Goal: Task Accomplishment & Management: Manage account settings

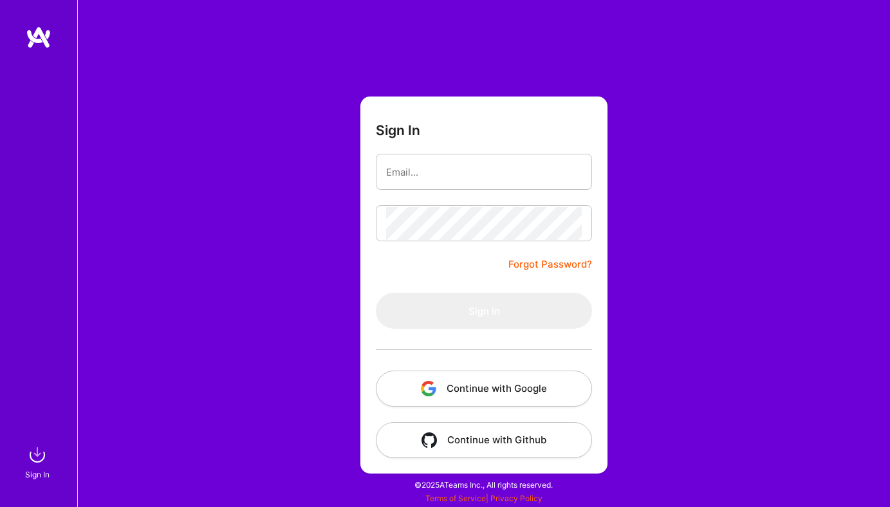
click at [492, 383] on button "Continue with Google" at bounding box center [484, 389] width 216 height 36
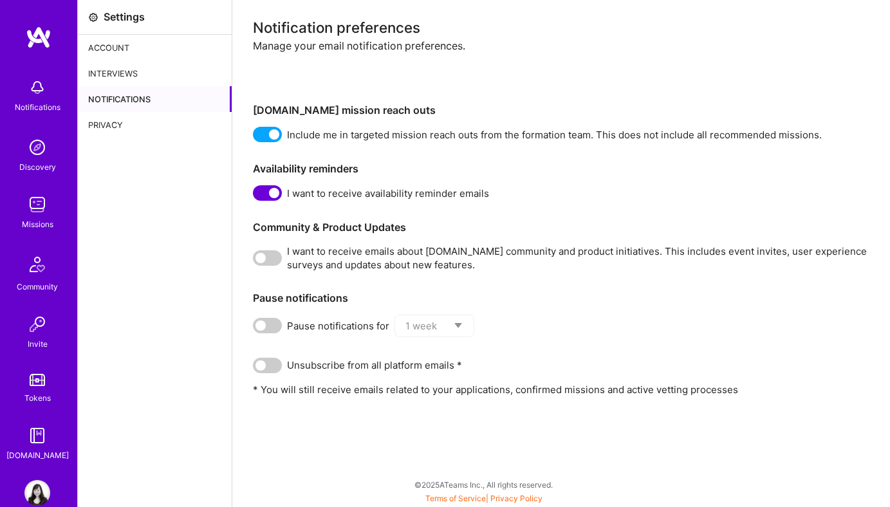
click at [36, 496] on img at bounding box center [37, 493] width 26 height 26
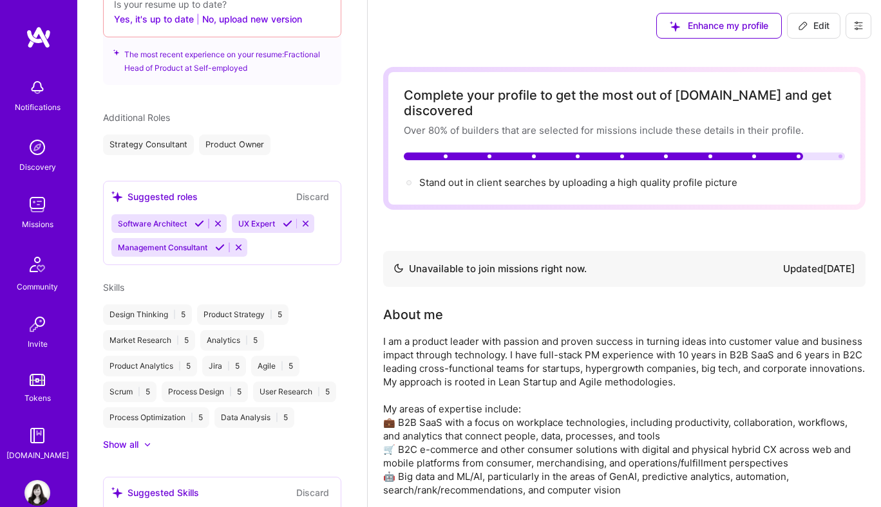
scroll to position [606, 0]
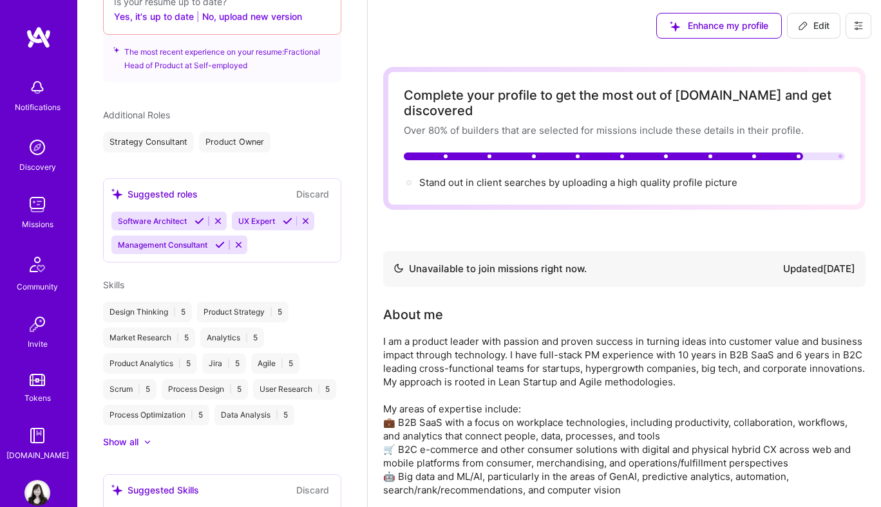
click at [198, 216] on icon at bounding box center [199, 221] width 10 height 10
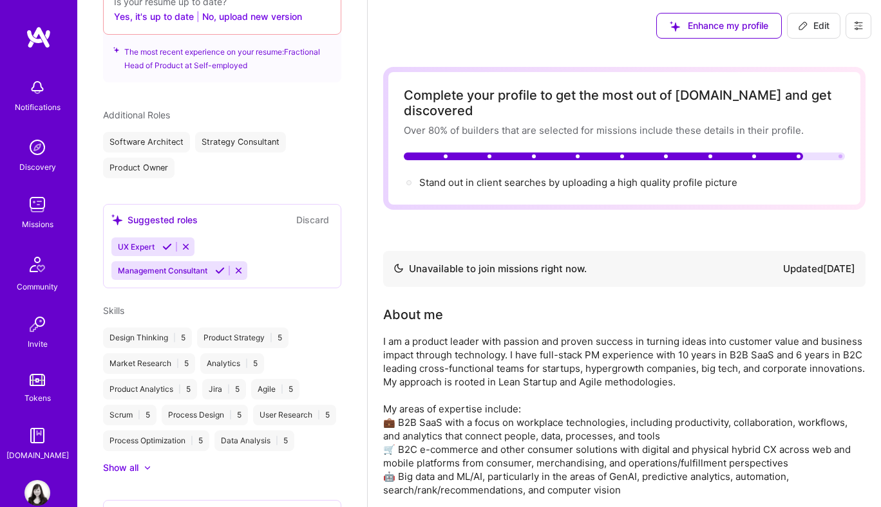
click at [167, 242] on icon at bounding box center [167, 247] width 10 height 10
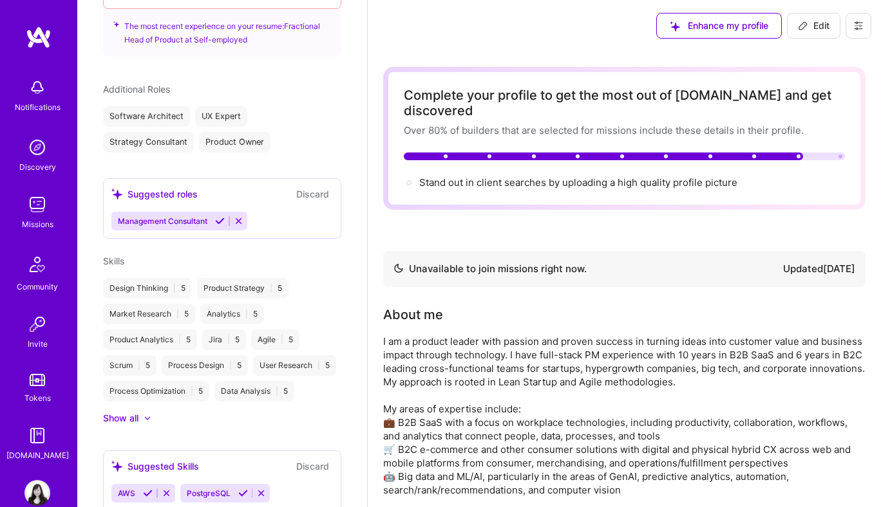
scroll to position [635, 0]
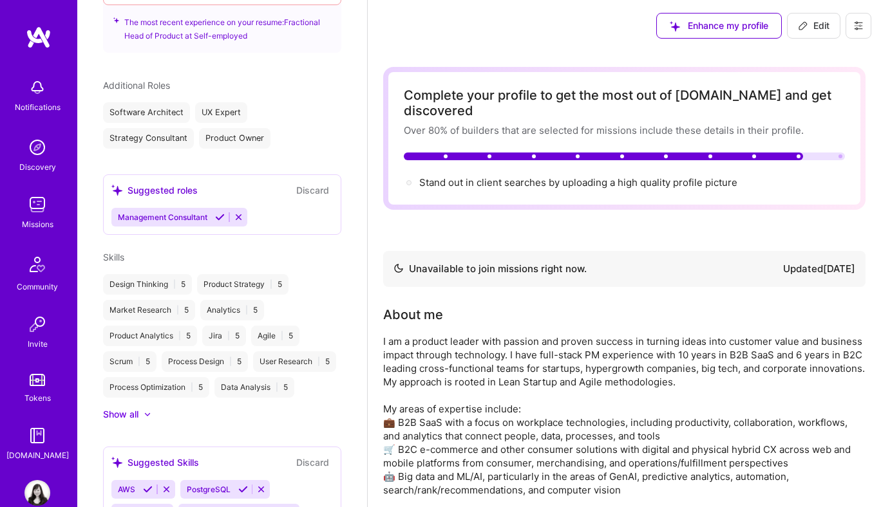
click at [239, 212] on icon at bounding box center [239, 217] width 10 height 10
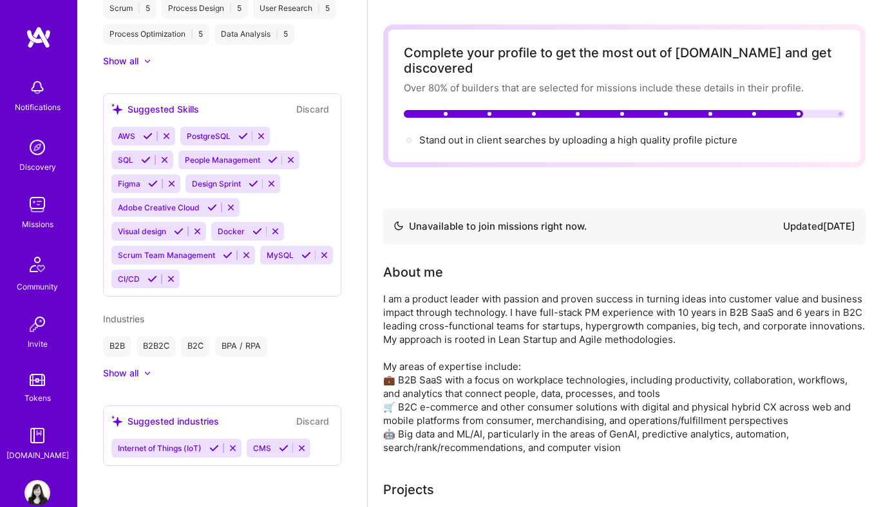
scroll to position [914, 0]
click at [232, 453] on icon at bounding box center [233, 449] width 10 height 10
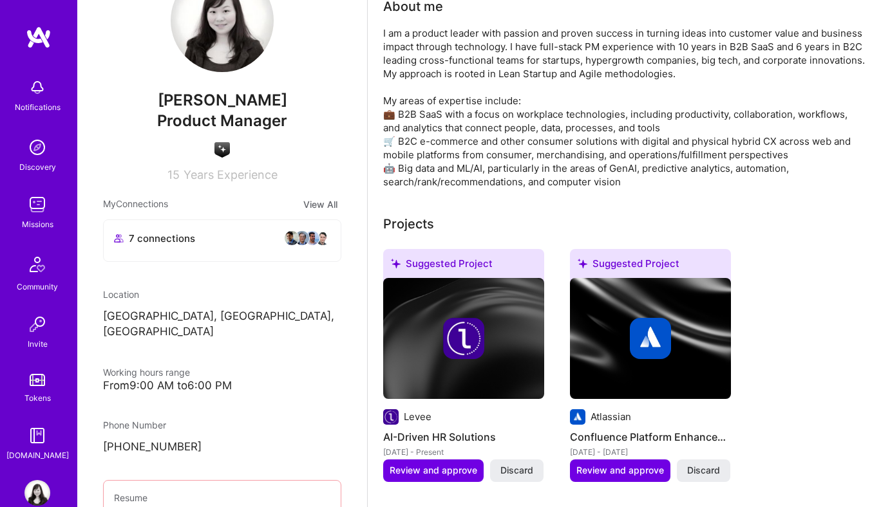
scroll to position [0, 0]
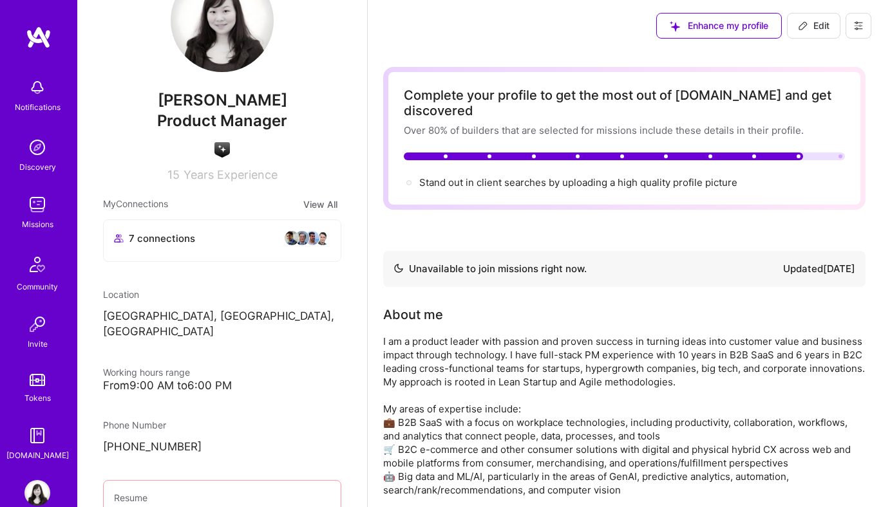
click at [36, 37] on img at bounding box center [39, 37] width 26 height 23
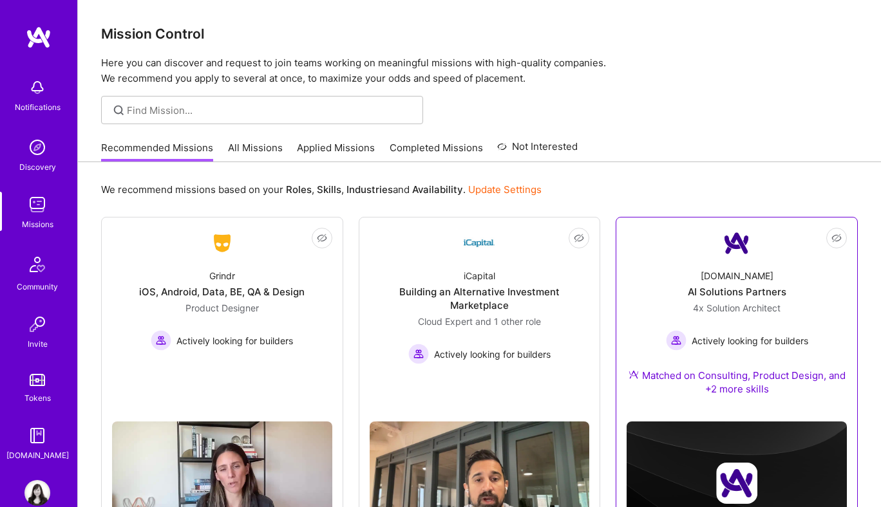
click at [733, 254] on img at bounding box center [736, 243] width 31 height 31
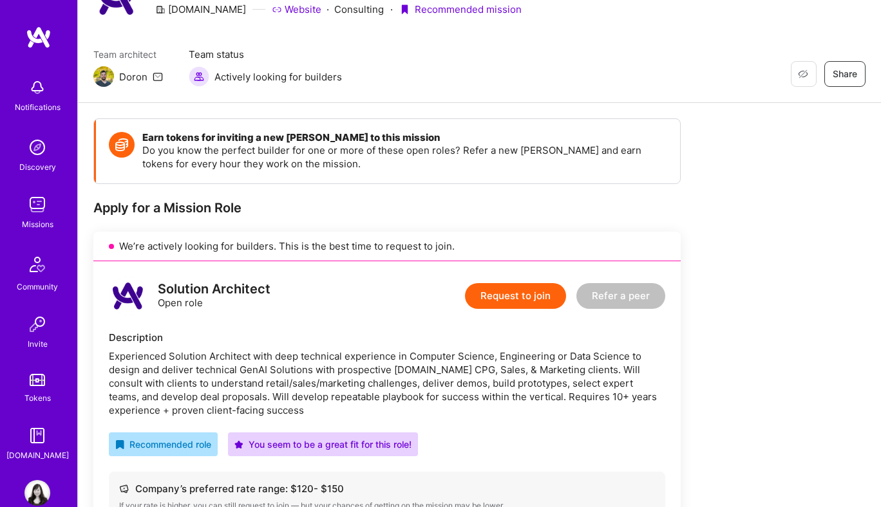
scroll to position [73, 0]
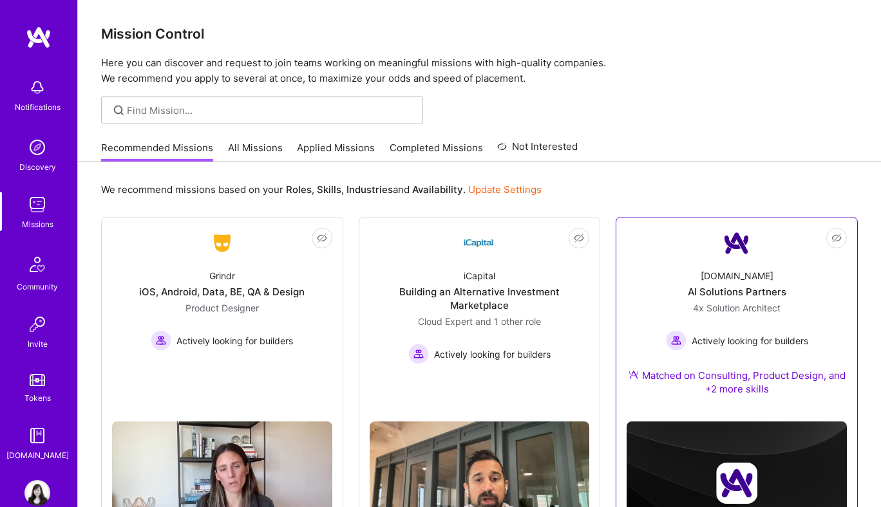
click at [738, 386] on div "Matched on Consulting, Product Design, and +2 more skills" at bounding box center [736, 382] width 220 height 27
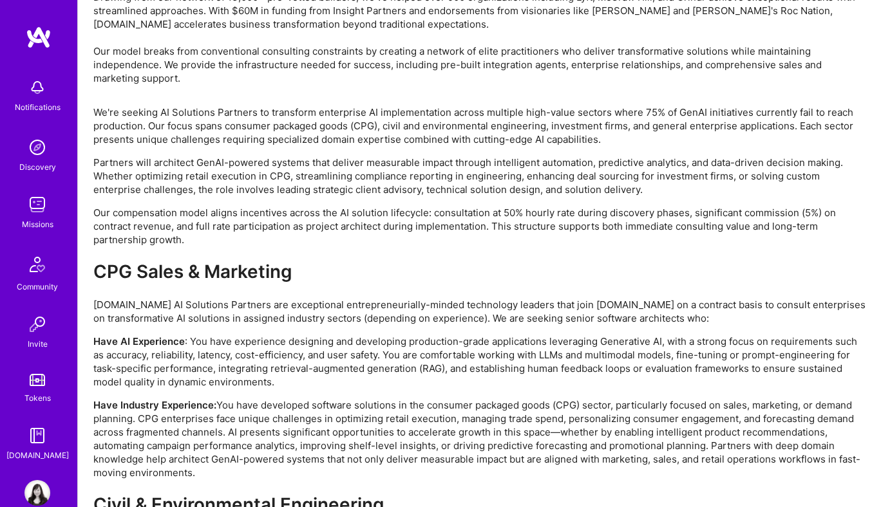
scroll to position [2495, 0]
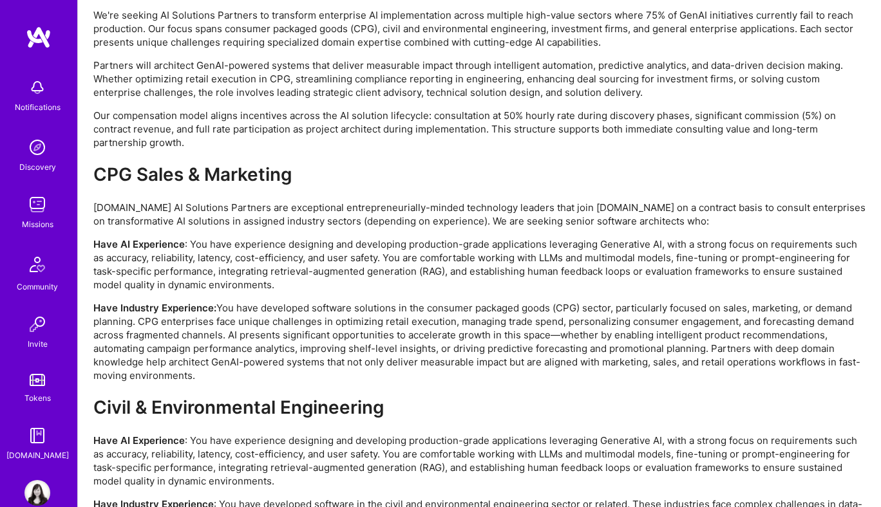
click at [36, 268] on img at bounding box center [37, 264] width 31 height 31
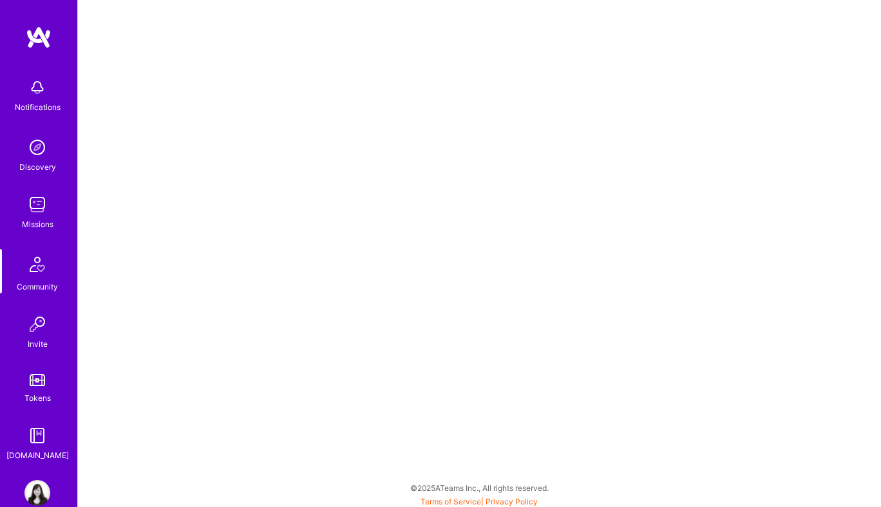
click at [35, 150] on img at bounding box center [37, 148] width 26 height 26
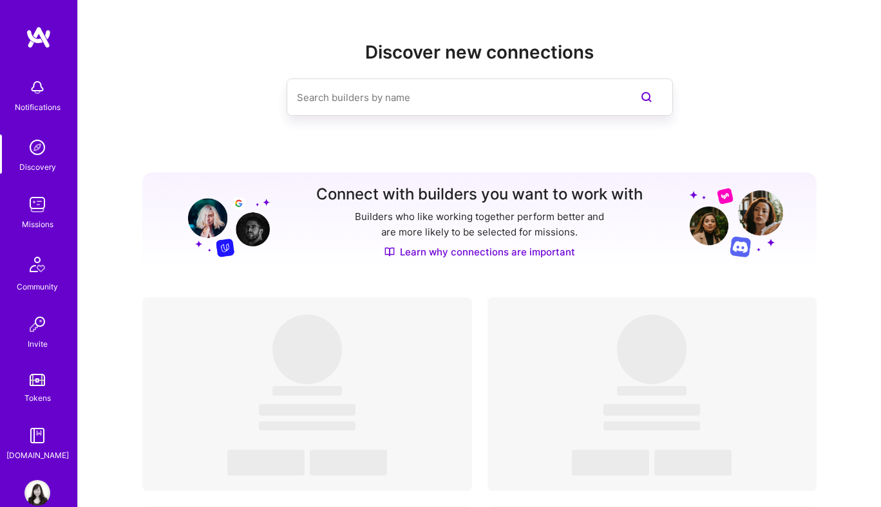
click at [34, 212] on img at bounding box center [37, 205] width 26 height 26
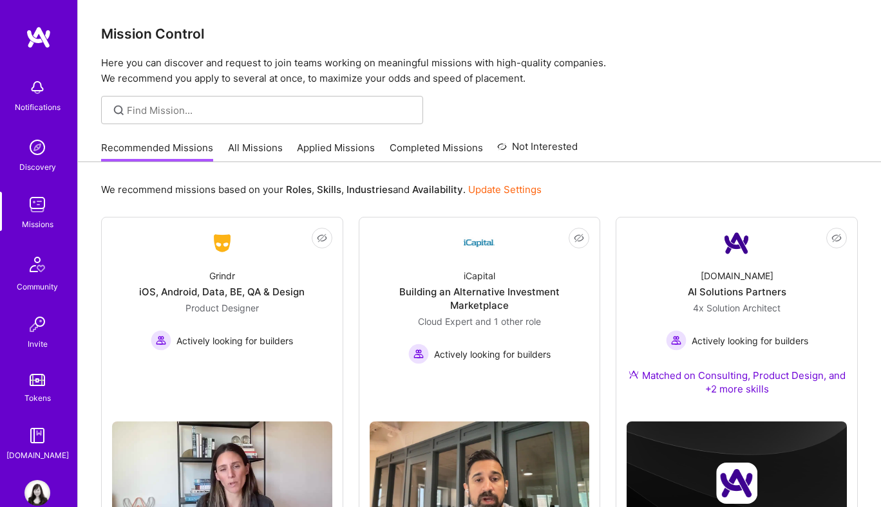
click at [32, 492] on img at bounding box center [37, 493] width 26 height 26
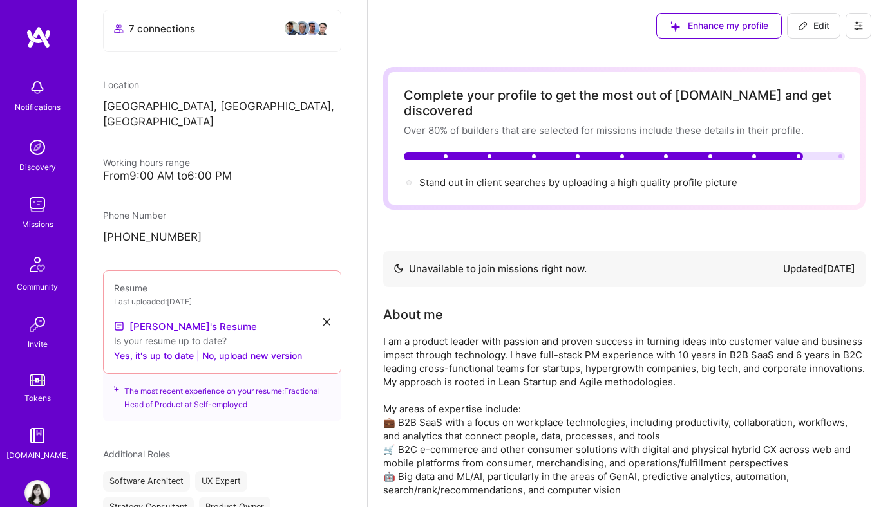
click at [808, 30] on span "Edit" at bounding box center [814, 25] width 32 height 13
select select "US"
select select "Not Available"
select select "6 Months"
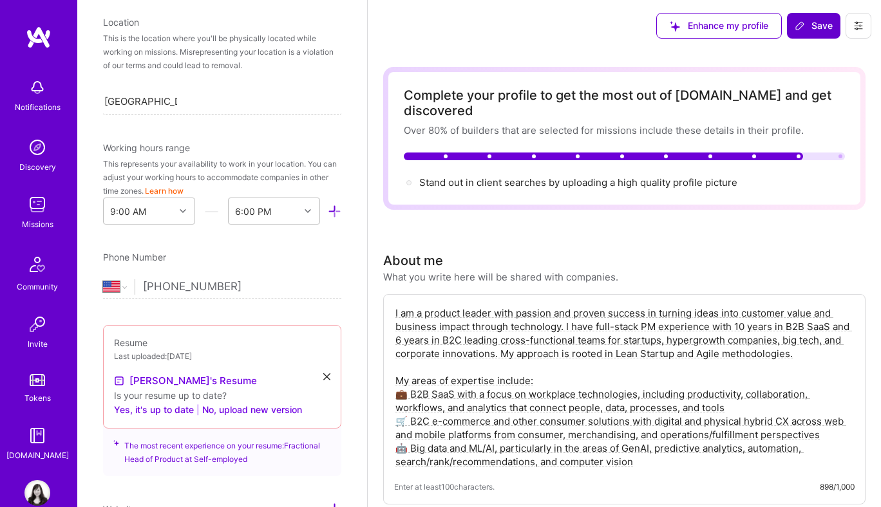
scroll to position [614, 0]
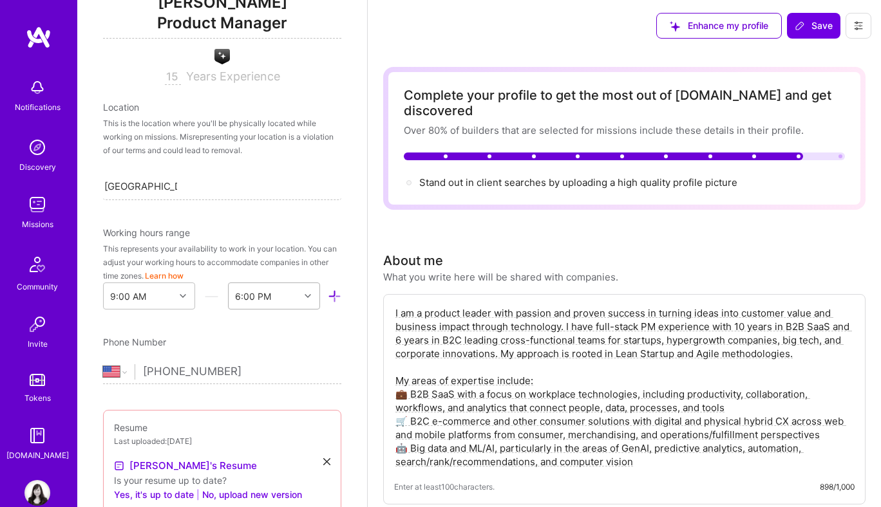
click at [299, 294] on div at bounding box center [309, 296] width 20 height 17
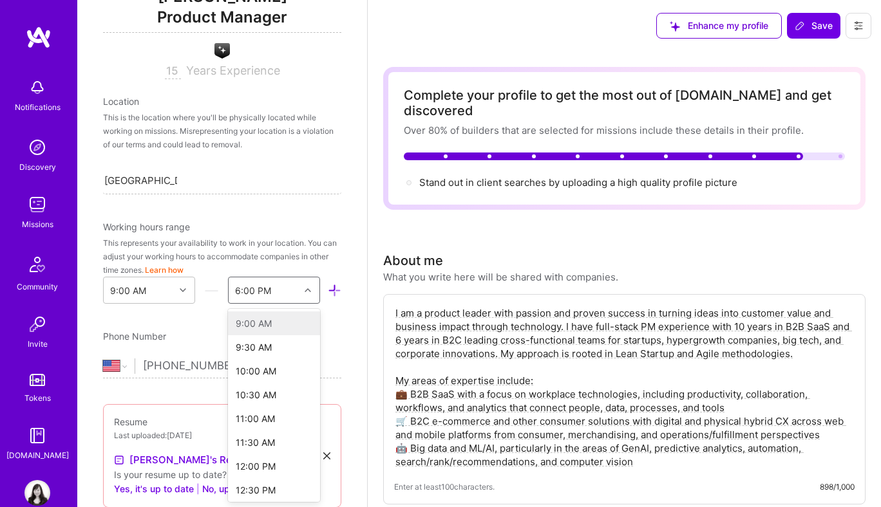
scroll to position [270, 0]
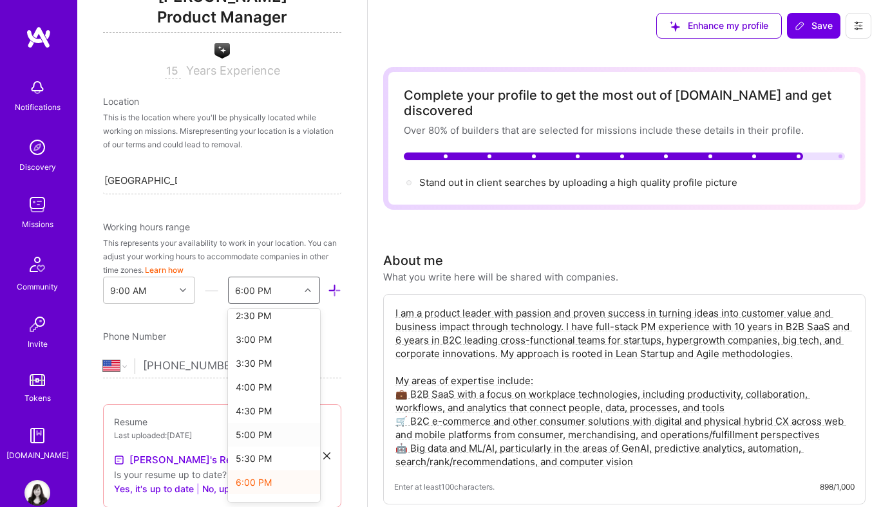
click at [267, 436] on div "5:00 PM" at bounding box center [274, 435] width 92 height 24
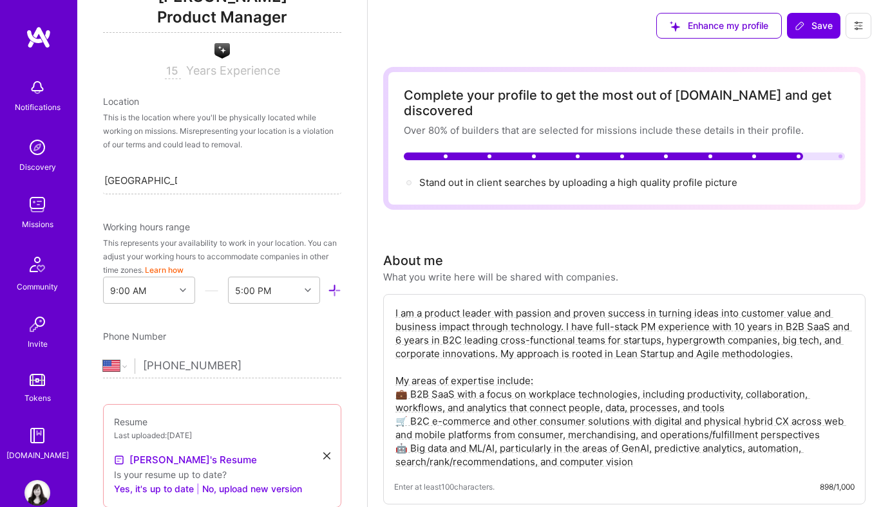
click at [29, 34] on img at bounding box center [39, 37] width 26 height 23
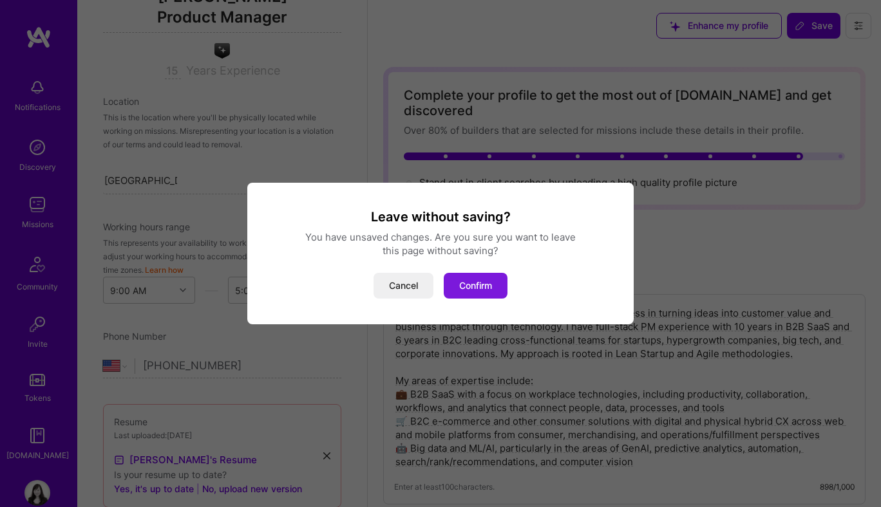
click at [472, 283] on button "Confirm" at bounding box center [476, 286] width 64 height 26
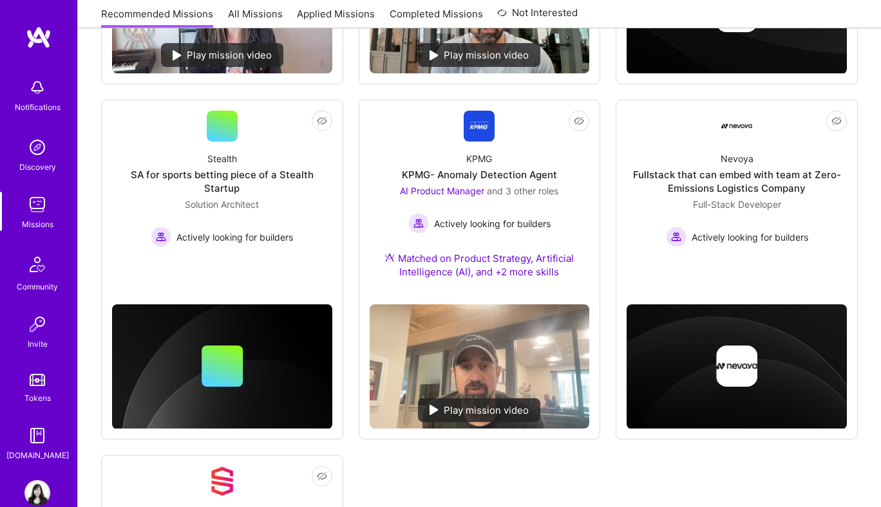
scroll to position [465, 0]
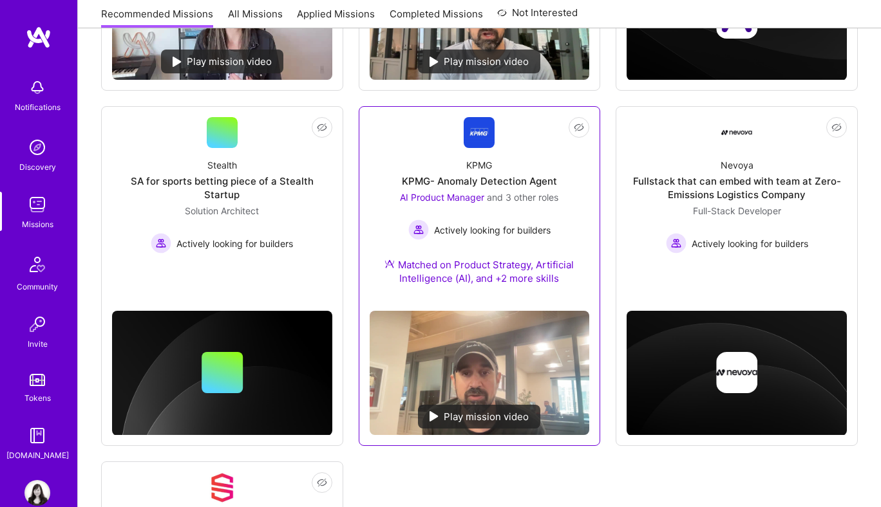
click at [499, 138] on link "Not Interested KPMG KPMG- Anomaly Detection Agent AI Product Manager and 3 othe…" at bounding box center [480, 208] width 220 height 183
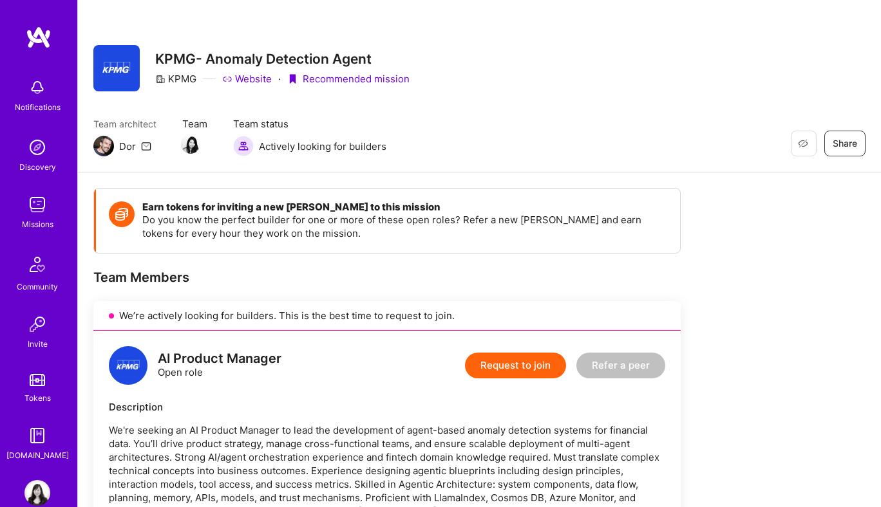
click at [35, 32] on img at bounding box center [39, 37] width 26 height 23
